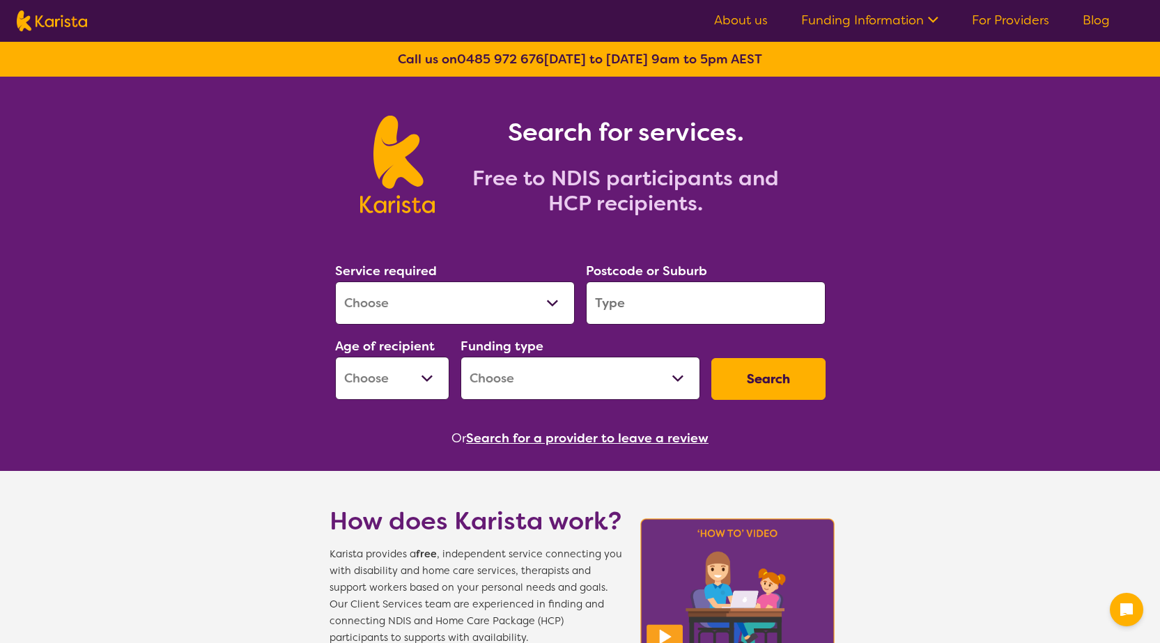
drag, startPoint x: 0, startPoint y: 0, endPoint x: 405, endPoint y: 306, distance: 507.9
click at [405, 306] on select "Allied Health Assistant Assessment (ADHD or Autism) Behaviour support Counselli…" at bounding box center [455, 302] width 240 height 43
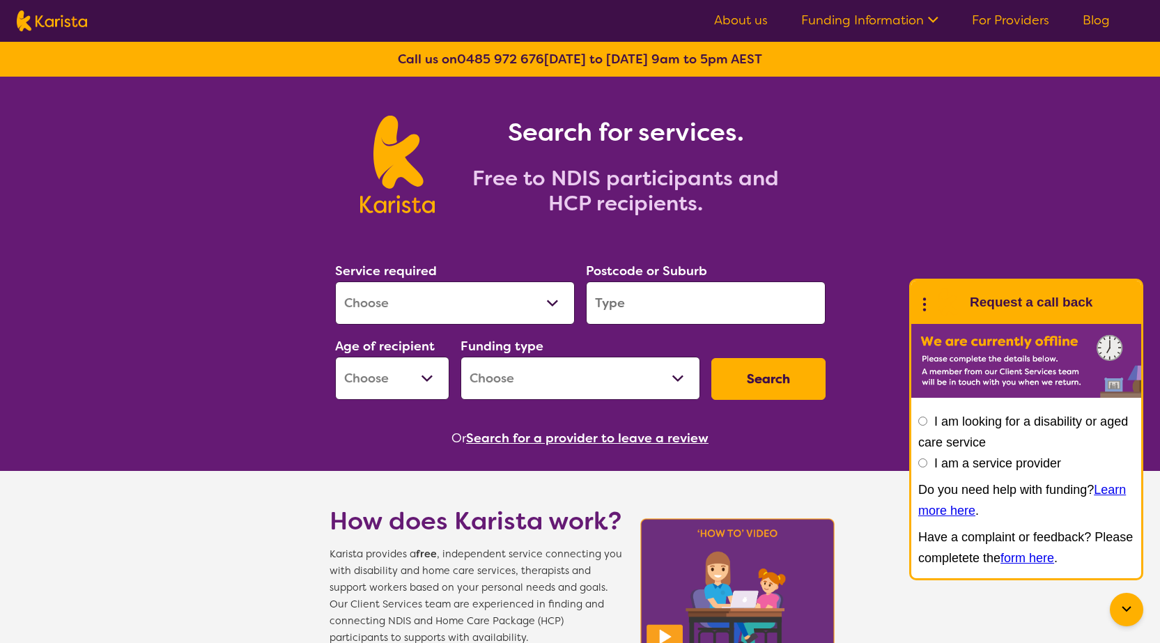
select select "Behaviour support"
click at [335, 281] on select "Allied Health Assistant Assessment (ADHD or Autism) Behaviour support Counselli…" at bounding box center [455, 302] width 240 height 43
select select "NDIS"
click at [683, 293] on input "search" at bounding box center [706, 302] width 240 height 43
type input "2090"
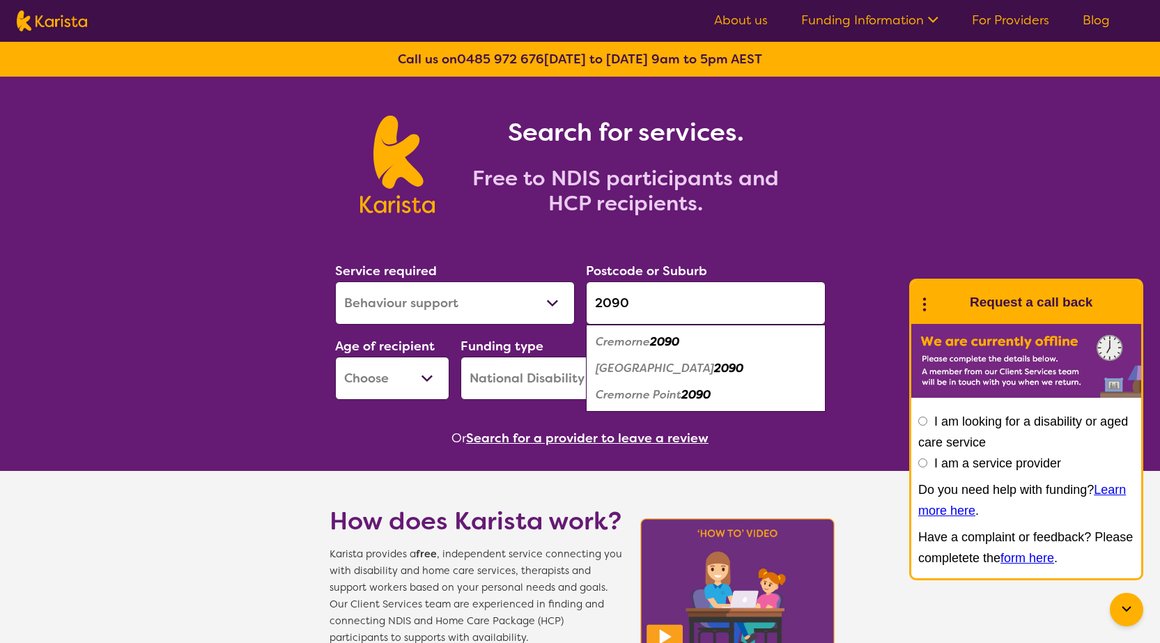
click at [665, 341] on em "2090" at bounding box center [664, 341] width 29 height 15
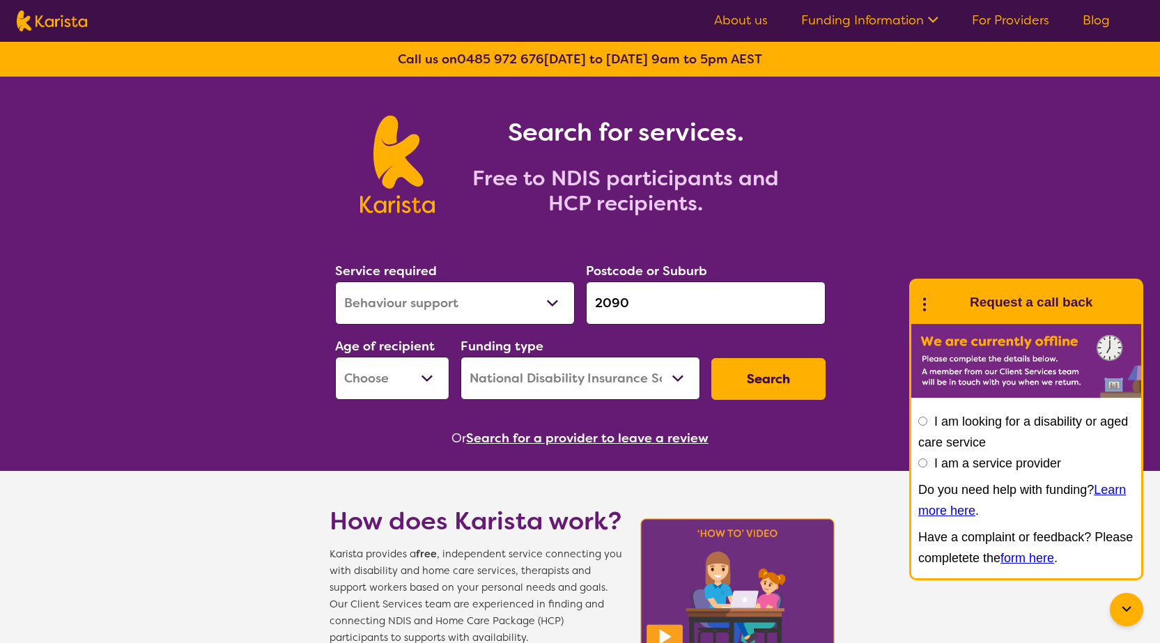
click at [447, 372] on select "Early Childhood - 0 to 9 Child - 10 to 11 Adolescent - 12 to 17 Adult - 18 to 6…" at bounding box center [392, 378] width 114 height 43
select select "CH"
click at [335, 357] on select "Early Childhood - 0 to 9 Child - 10 to 11 Adolescent - 12 to 17 Adult - 18 to 6…" at bounding box center [392, 378] width 114 height 43
click at [766, 368] on button "Search" at bounding box center [768, 379] width 114 height 42
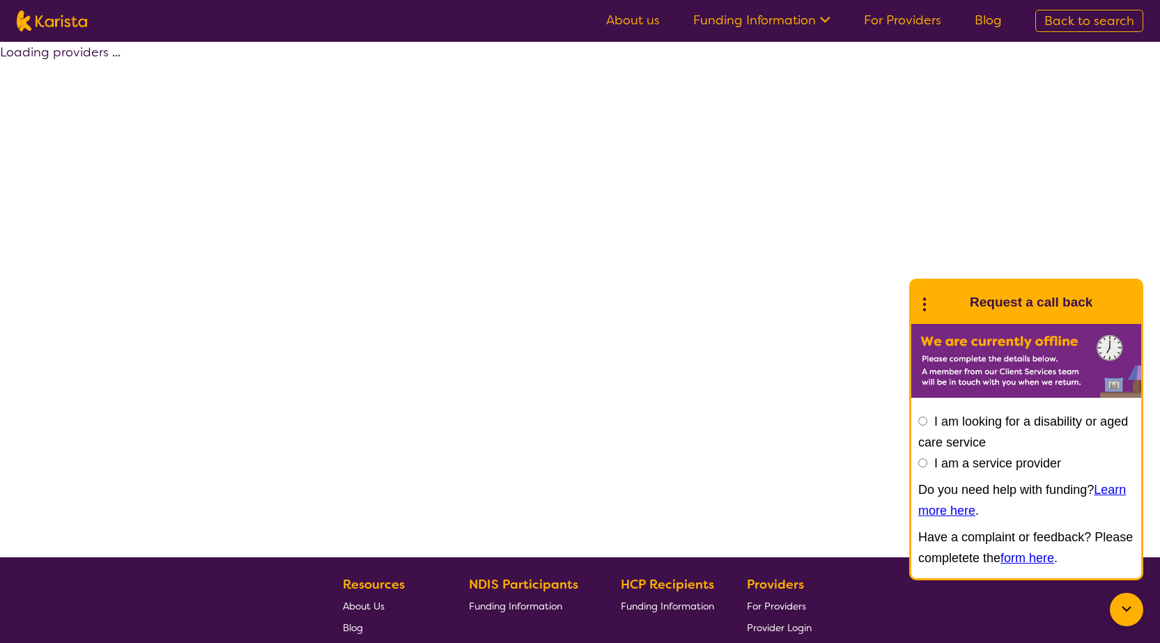
select select "by_score"
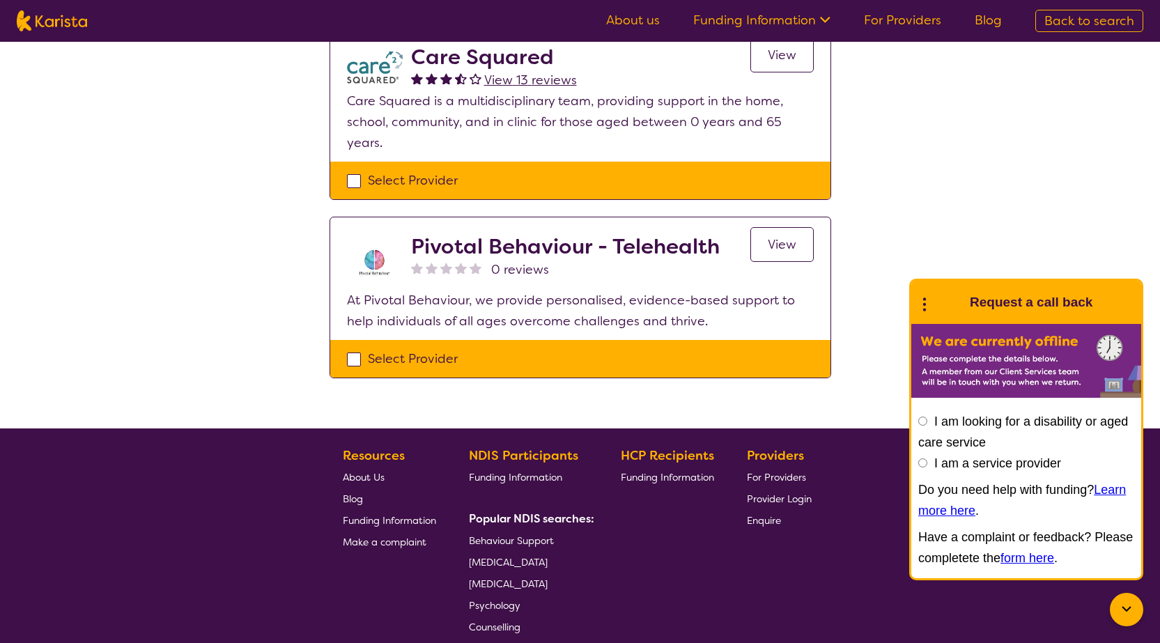
scroll to position [520, 0]
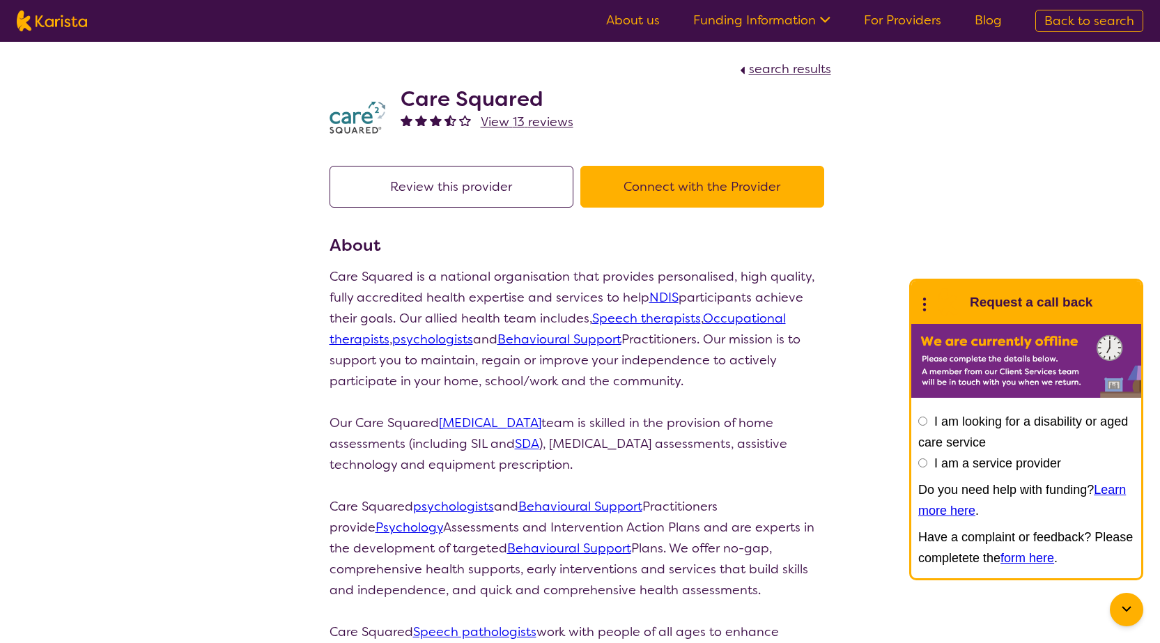
click at [679, 179] on button "Connect with the Provider" at bounding box center [702, 187] width 244 height 42
